Goal: Use online tool/utility: Utilize a website feature to perform a specific function

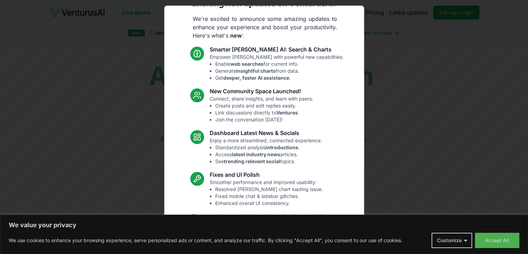
scroll to position [36, 0]
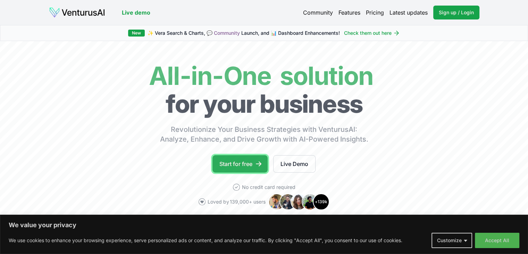
click at [239, 159] on link "Start for free" at bounding box center [240, 163] width 55 height 17
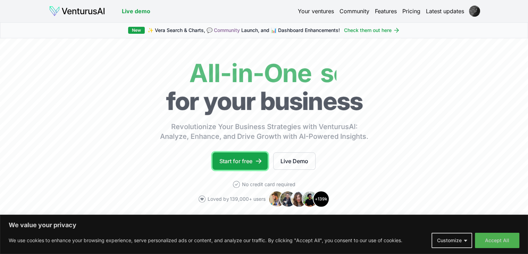
click at [252, 158] on link "Start for free" at bounding box center [240, 160] width 55 height 17
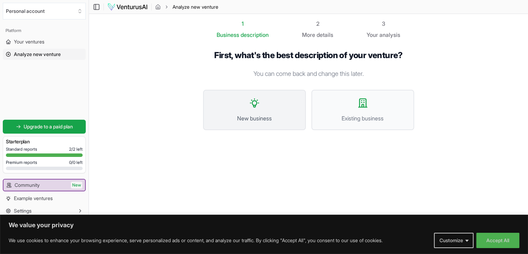
click at [269, 105] on button "New business" at bounding box center [254, 110] width 103 height 40
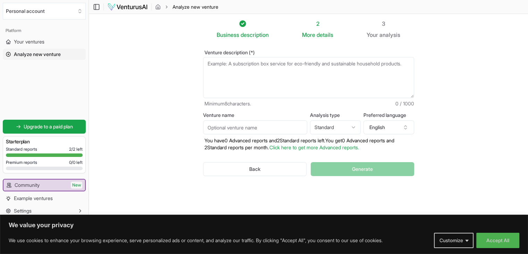
click at [261, 70] on textarea "Venture description (*)" at bounding box center [308, 77] width 211 height 41
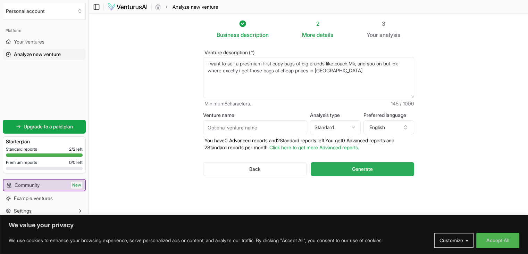
type textarea "i want to sell a presmium first copy bags of big brands like coach,Mk, and soo …"
click at [345, 167] on button "Generate" at bounding box center [362, 169] width 103 height 14
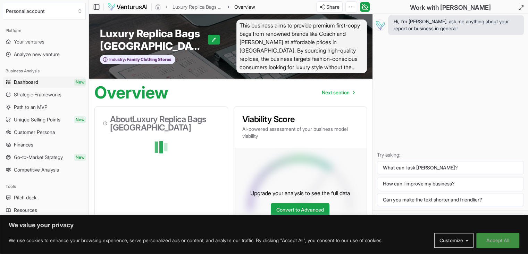
click at [504, 244] on button "Accept All" at bounding box center [498, 239] width 43 height 15
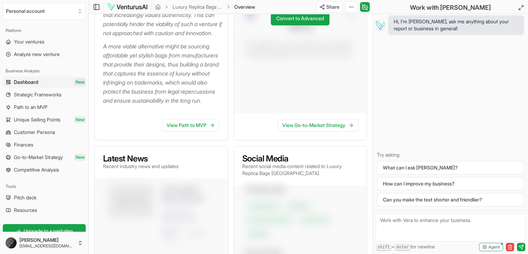
scroll to position [278, 0]
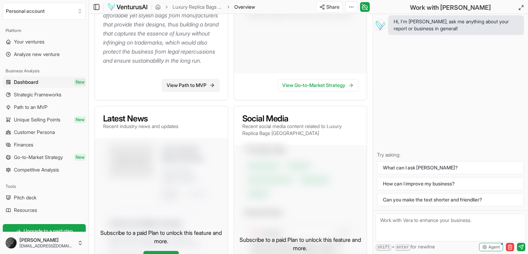
click at [191, 91] on link "View Path to MVP" at bounding box center [190, 85] width 57 height 13
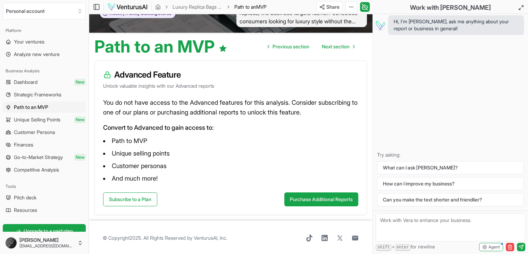
scroll to position [47, 0]
